Goal: Transaction & Acquisition: Purchase product/service

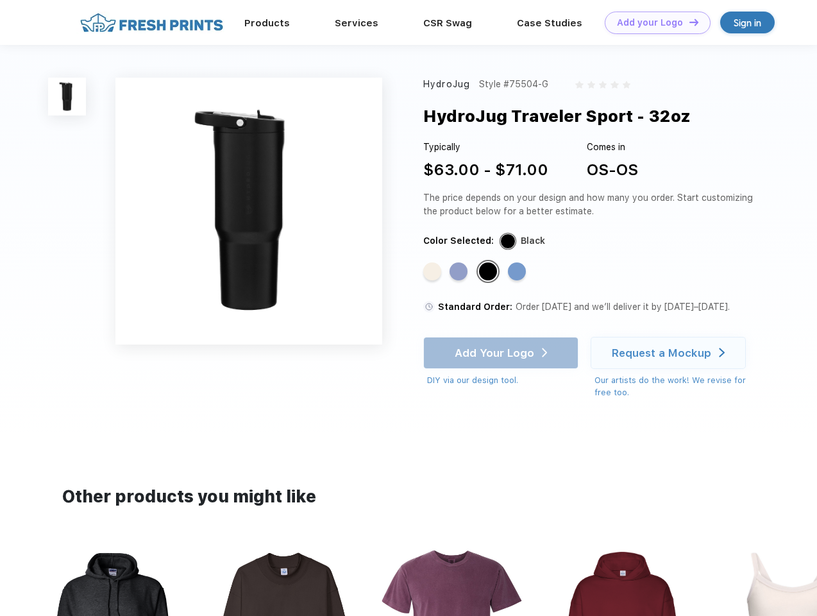
click at [653, 22] on link "Add your Logo Design Tool" at bounding box center [658, 23] width 106 height 22
click at [0, 0] on div "Design Tool" at bounding box center [0, 0] width 0 height 0
click at [688, 22] on link "Add your Logo Design Tool" at bounding box center [658, 23] width 106 height 22
click at [67, 96] on img at bounding box center [67, 97] width 38 height 38
click at [433, 272] on div "Standard Color" at bounding box center [432, 271] width 18 height 18
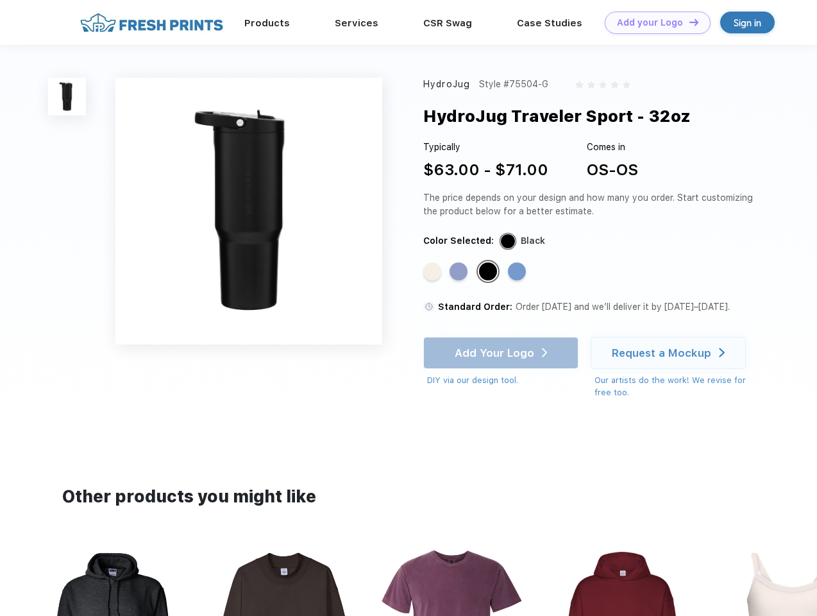
click at [460, 272] on div "Standard Color" at bounding box center [459, 271] width 18 height 18
click at [489, 272] on div "Standard Color" at bounding box center [488, 271] width 18 height 18
click at [518, 272] on div "Standard Color" at bounding box center [517, 271] width 18 height 18
click at [502, 353] on div "Add Your Logo DIY via our design tool. Ah shoot! This product isn't up in our d…" at bounding box center [500, 362] width 155 height 50
click at [670, 353] on div "Request a Mockup" at bounding box center [661, 352] width 99 height 13
